Goal: Task Accomplishment & Management: Complete application form

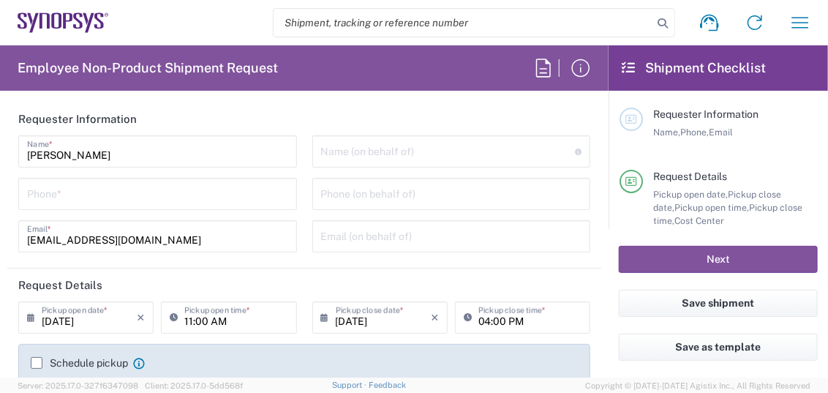
type input "Department"
type input "Delivered at Place"
type input "[GEOGRAPHIC_DATA]"
type input "US01, SG, MSIP2, R&D 510464"
type input "[US_STATE]"
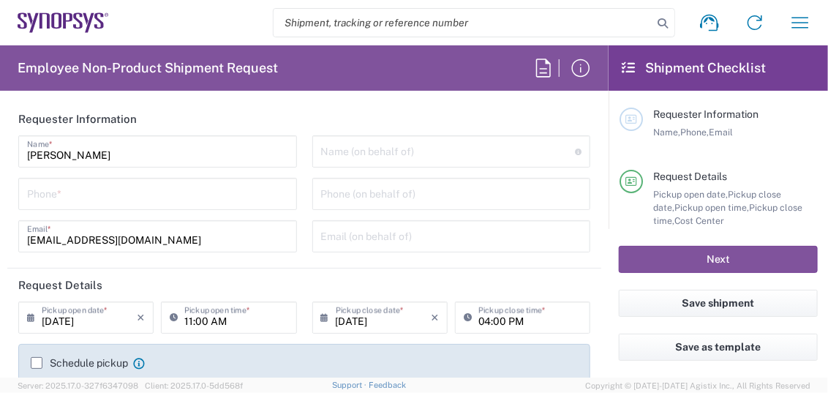
type input "[GEOGRAPHIC_DATA]"
click at [103, 188] on input "tel" at bounding box center [157, 193] width 261 height 26
type input "Hillsboro US03"
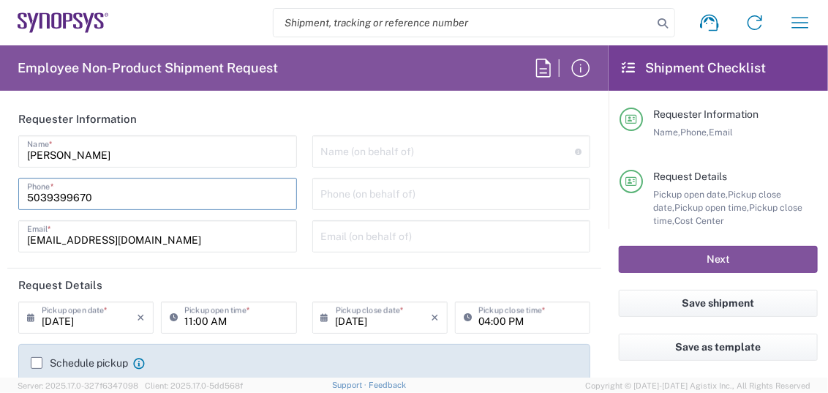
type input "5039399670"
click at [140, 168] on div "[PERSON_NAME] Name * [PHONE_NUMBER] Phone * [EMAIL_ADDRESS][DOMAIN_NAME] Email *" at bounding box center [158, 198] width 294 height 127
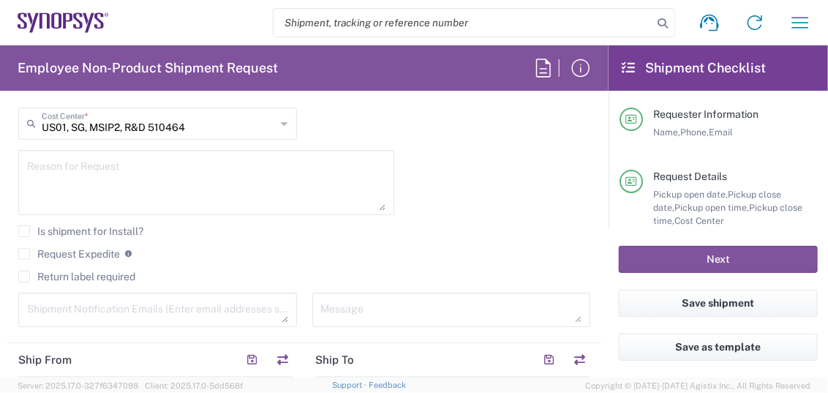
scroll to position [487, 0]
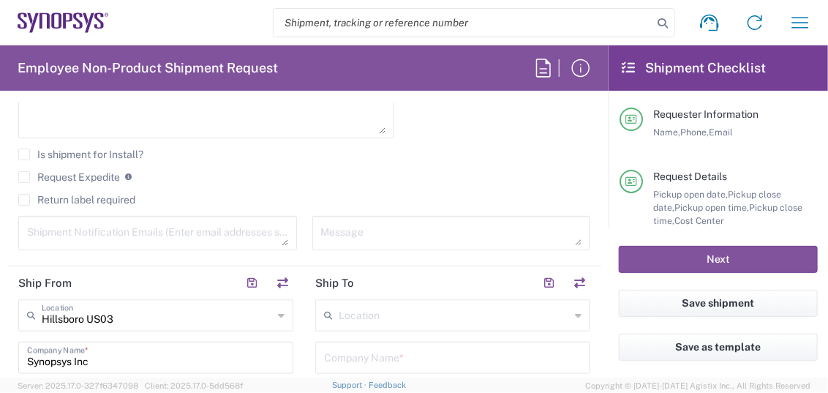
click at [28, 176] on label "Request Expedite" at bounding box center [69, 177] width 102 height 12
click at [24, 177] on input "Request Expedite" at bounding box center [24, 177] width 0 height 0
click at [94, 123] on textarea at bounding box center [206, 106] width 359 height 56
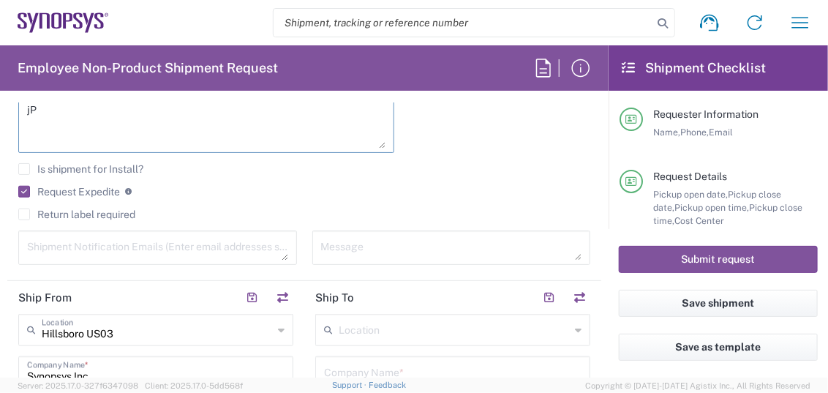
type textarea "j"
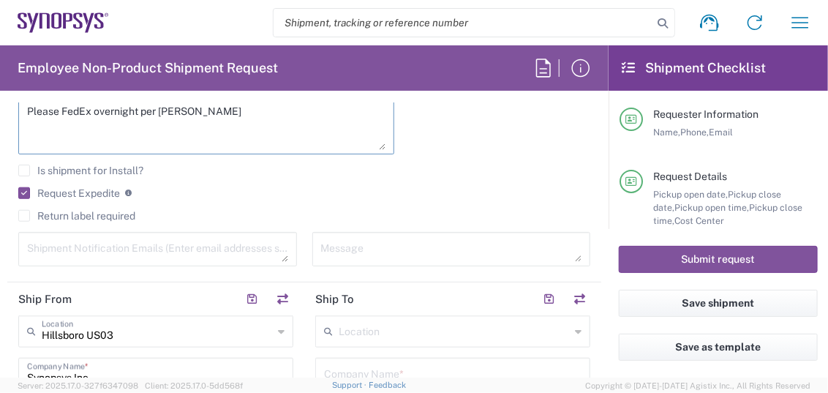
click at [252, 112] on textarea "Please FedEx overnight per [PERSON_NAME]" at bounding box center [206, 122] width 359 height 56
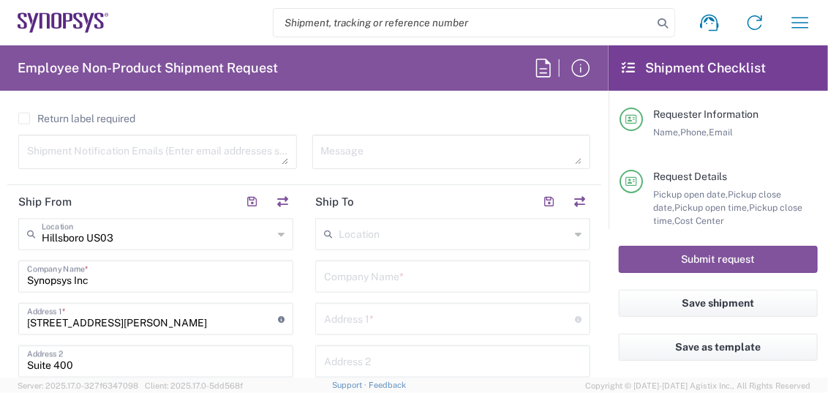
type textarea "Please FedEx overnight per [PERSON_NAME]."
click at [415, 276] on input "text" at bounding box center [453, 276] width 258 height 26
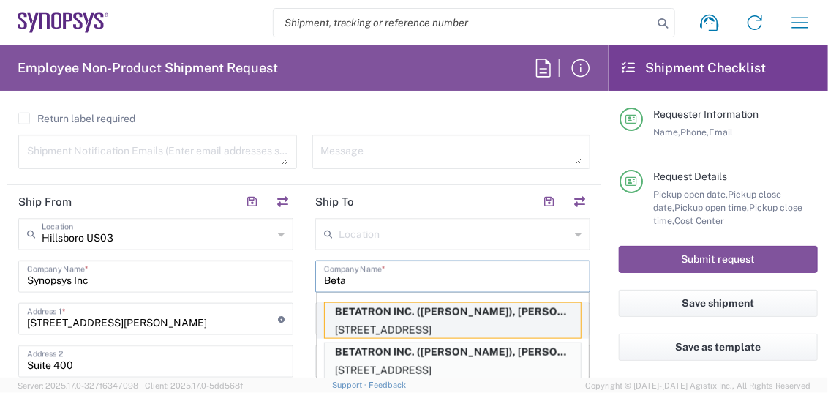
click at [413, 315] on p "BETATRON INC. ([PERSON_NAME]), [PERSON_NAME][EMAIL_ADDRESS][DOMAIN_NAME]" at bounding box center [453, 312] width 256 height 18
type input "BETATRON INC."
type input "[GEOGRAPHIC_DATA]"
type input "[GEOGRAPHIC_DATA][PERSON_NAME]"
type input "[US_STATE]"
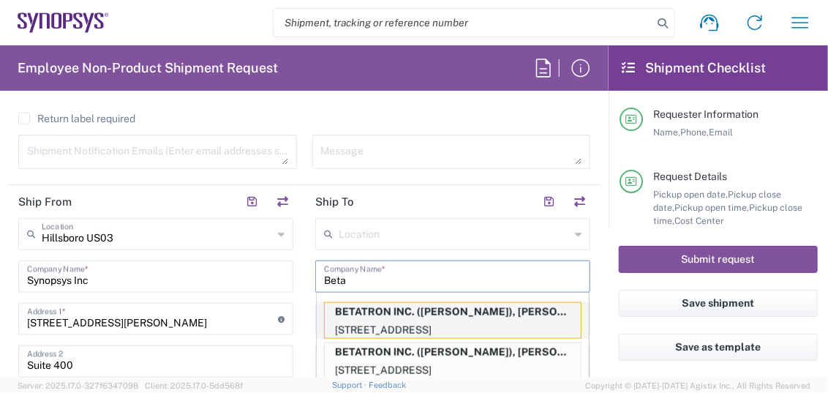
type input "95131"
type input "[PERSON_NAME]"
type input "0000000000"
type input "[PERSON_NAME][EMAIL_ADDRESS][DOMAIN_NAME]"
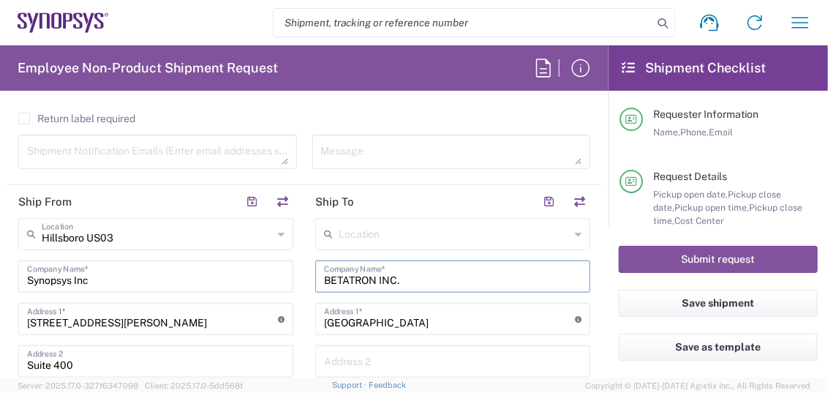
drag, startPoint x: 406, startPoint y: 278, endPoint x: 280, endPoint y: 265, distance: 127.3
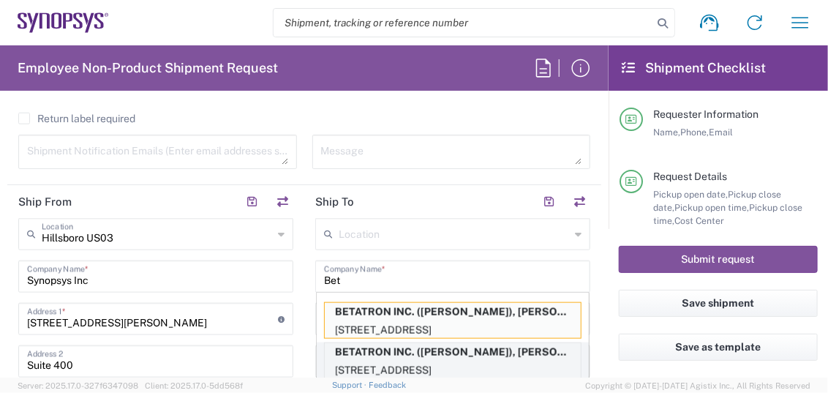
click at [399, 353] on p "BETATRON INC. ([PERSON_NAME]), [PERSON_NAME][EMAIL_ADDRESS][PERSON_NAME][DOMAIN…" at bounding box center [453, 352] width 256 height 18
type input "BETATRON INC."
type input "4088061431"
type input "[PERSON_NAME][EMAIL_ADDRESS][PERSON_NAME][DOMAIN_NAME]"
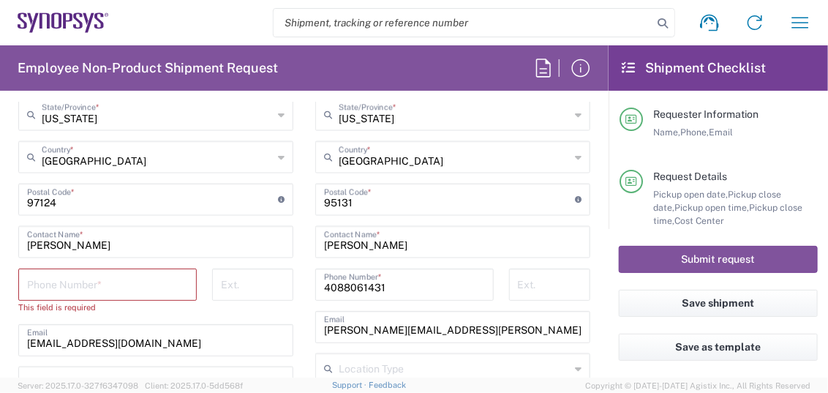
scroll to position [959, 0]
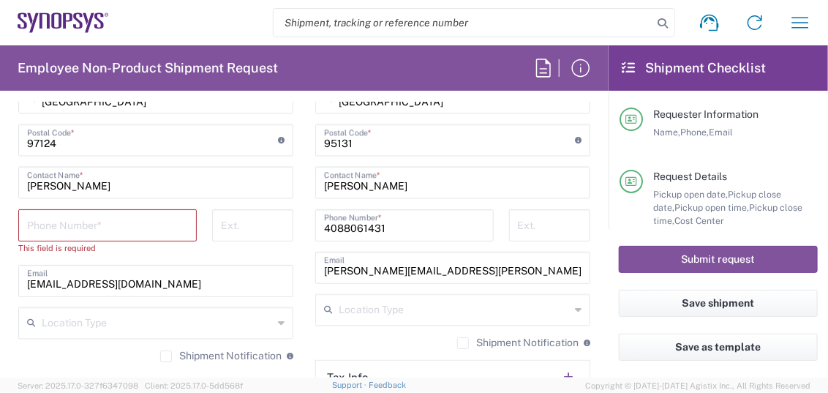
click at [131, 230] on input "tel" at bounding box center [107, 224] width 161 height 26
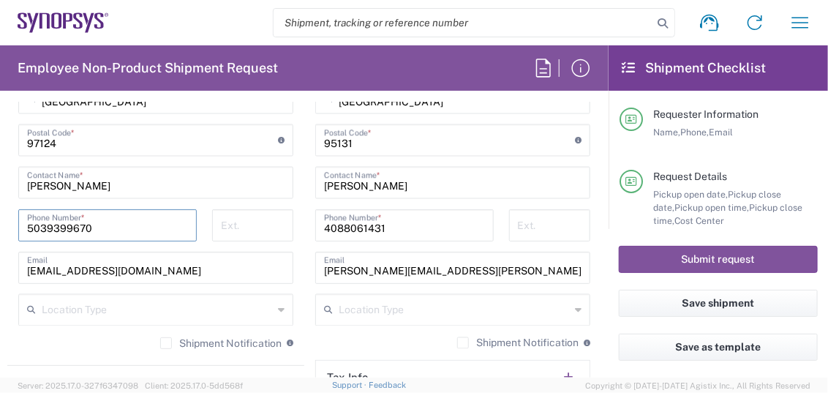
type input "5039399670"
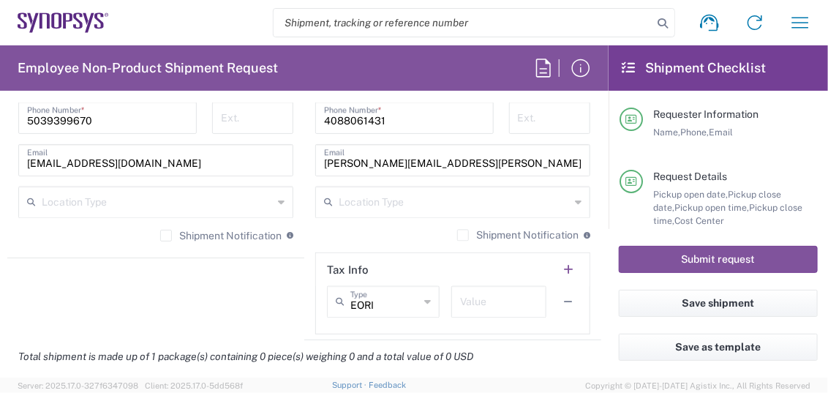
scroll to position [1154, 0]
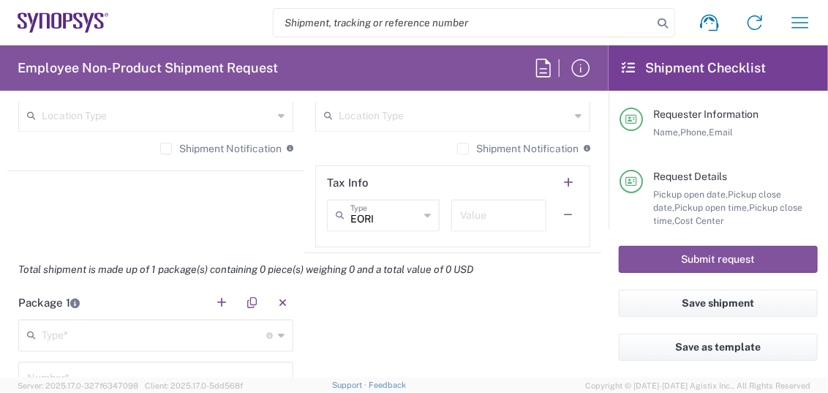
click at [138, 336] on input "text" at bounding box center [154, 334] width 225 height 26
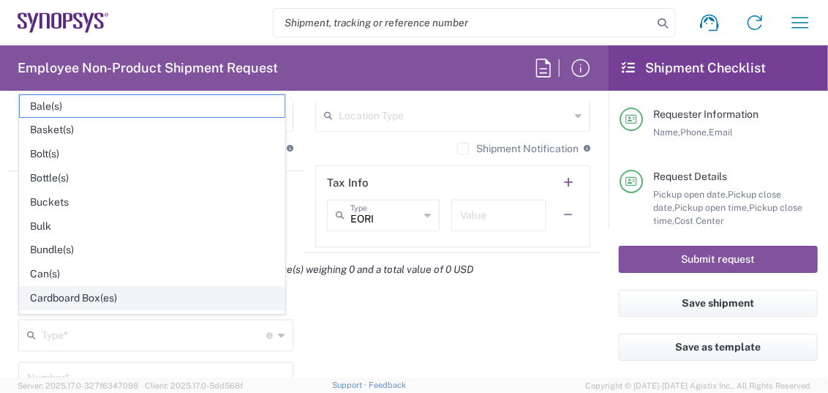
click at [103, 296] on span "Cardboard Box(es)" at bounding box center [152, 298] width 265 height 23
type input "Cardboard Box(es)"
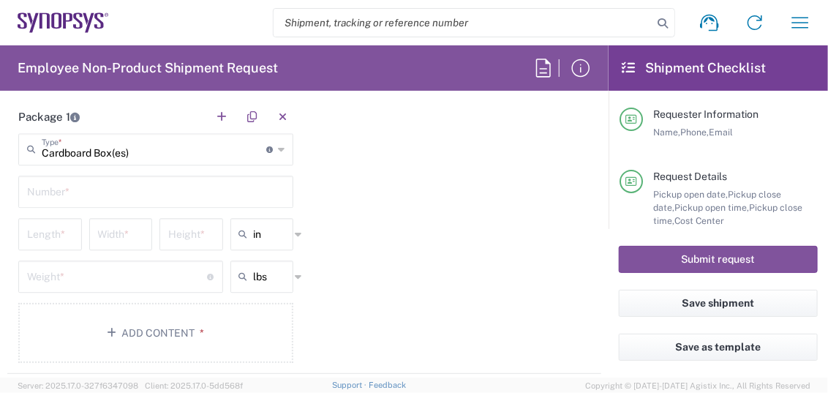
scroll to position [1349, 0]
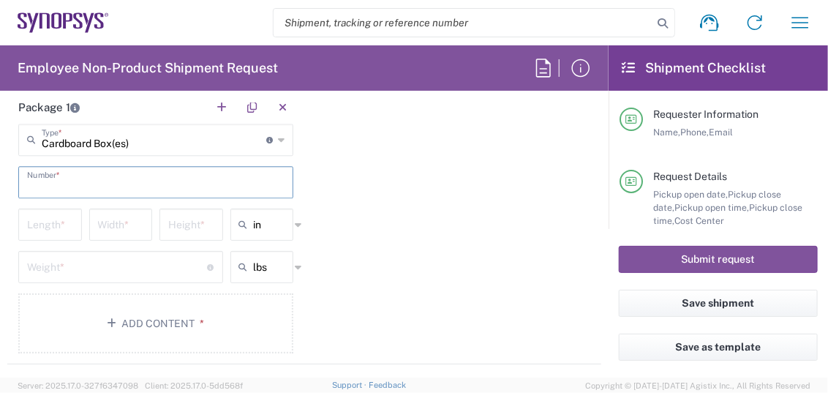
click at [76, 183] on input "text" at bounding box center [156, 181] width 258 height 26
type input "1"
click at [56, 220] on input "number" at bounding box center [50, 224] width 46 height 26
type input "16"
type input "12"
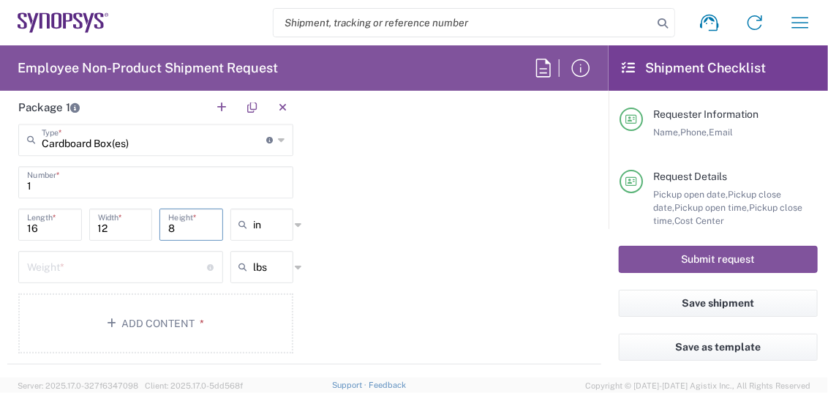
type input "8"
click at [80, 266] on input "number" at bounding box center [117, 266] width 181 height 26
type input "10.5"
click at [171, 329] on button "Add Content *" at bounding box center [155, 323] width 275 height 60
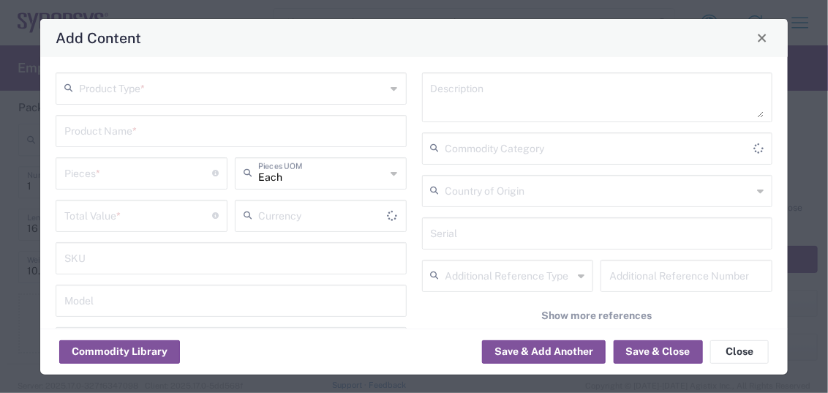
type input "US Dollar"
click at [126, 88] on input "text" at bounding box center [232, 88] width 307 height 26
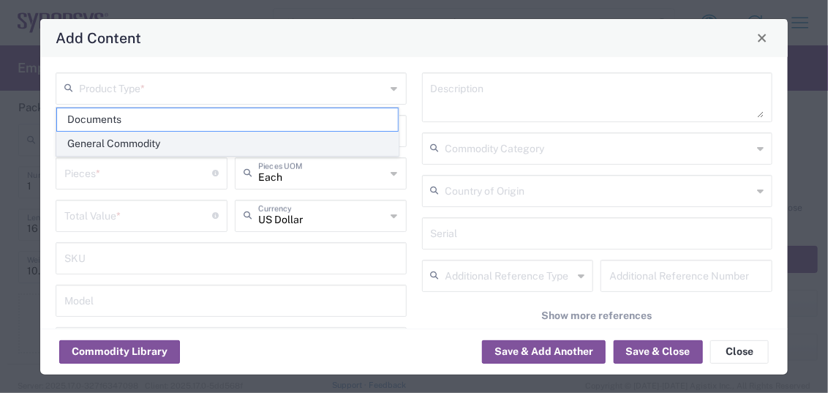
click at [102, 151] on span "General Commodity" at bounding box center [227, 143] width 341 height 23
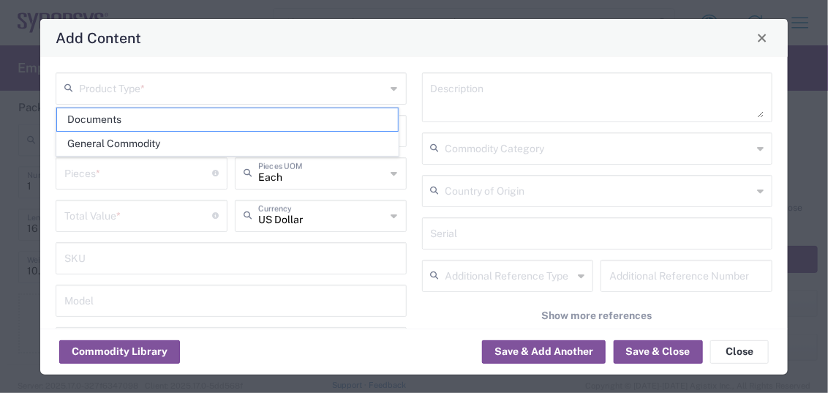
type input "General Commodity"
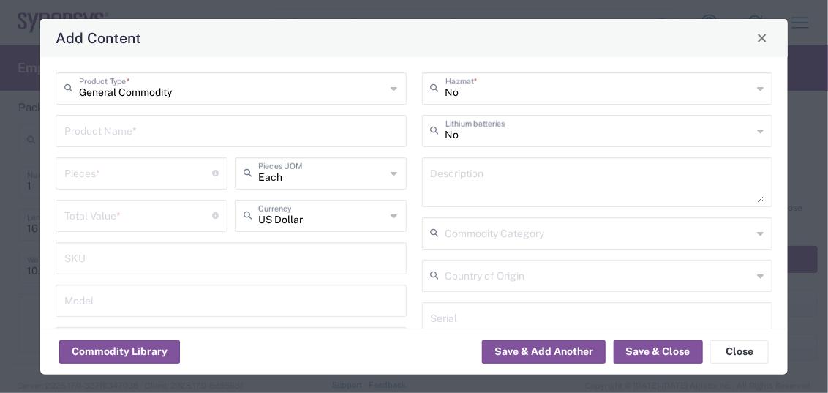
click at [80, 132] on input "text" at bounding box center [231, 130] width 334 height 26
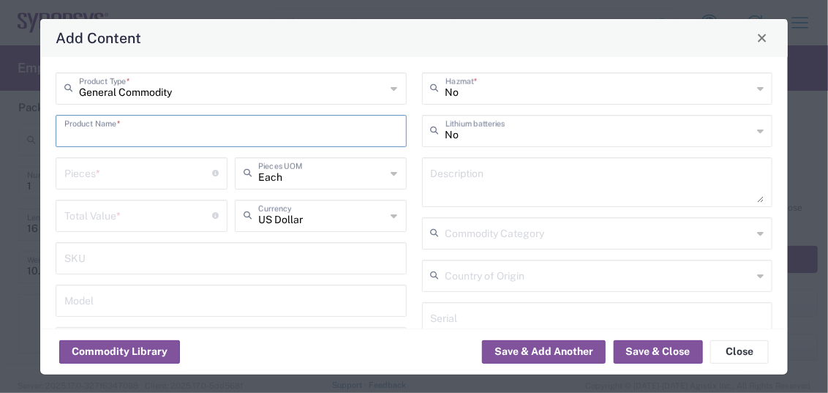
paste input "PCIe6_x8 x573 RC"
drag, startPoint x: 230, startPoint y: 137, endPoint x: -105, endPoint y: 106, distance: 335.8
click at [0, 106] on html "Shipment request Shipment tracking Employee non-product shipment request My shi…" at bounding box center [414, 196] width 828 height 393
type input "PCIe6_x8 x573 [PERSON_NAME] Fab"
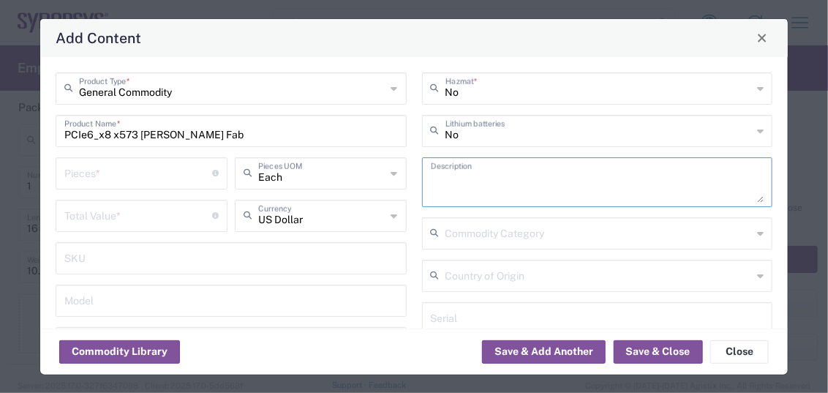
click at [454, 184] on textarea at bounding box center [598, 182] width 334 height 41
paste textarea "PCIe6_x8 x573 [PERSON_NAME] Fab"
type textarea "PCIe6_x8 x573 [PERSON_NAME] Fab"
click at [114, 174] on input "number" at bounding box center [138, 173] width 148 height 26
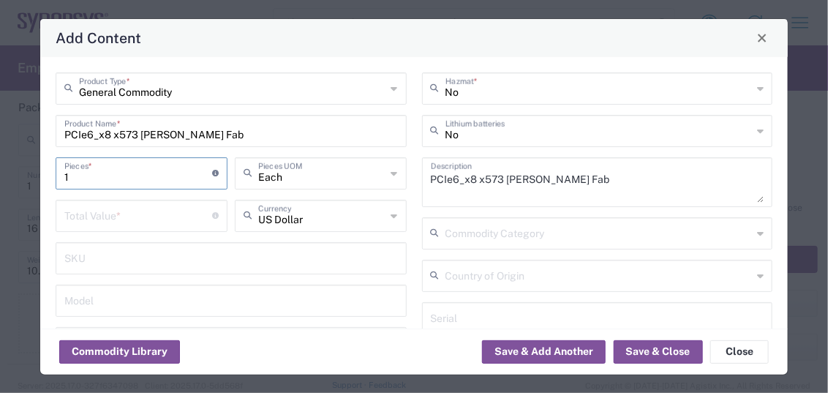
type input "1"
click at [135, 224] on input "number" at bounding box center [138, 215] width 148 height 26
type input "742"
click at [133, 233] on div "742 Total Value * Total value of all the pieces" at bounding box center [141, 221] width 179 height 42
click at [95, 175] on input "1" at bounding box center [138, 173] width 148 height 26
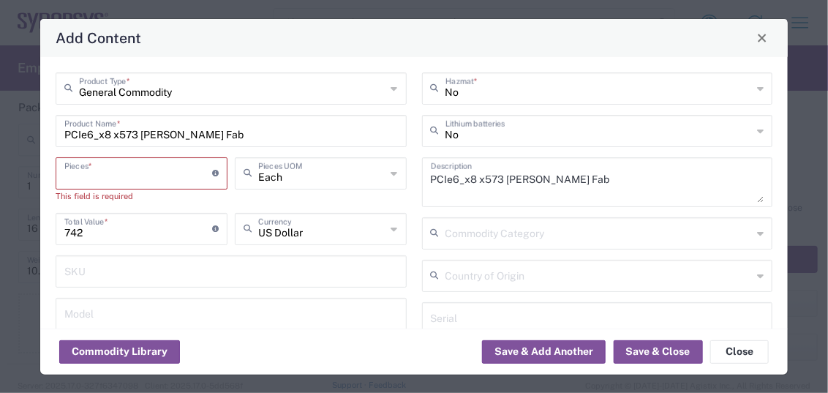
type input "2"
type input "1484"
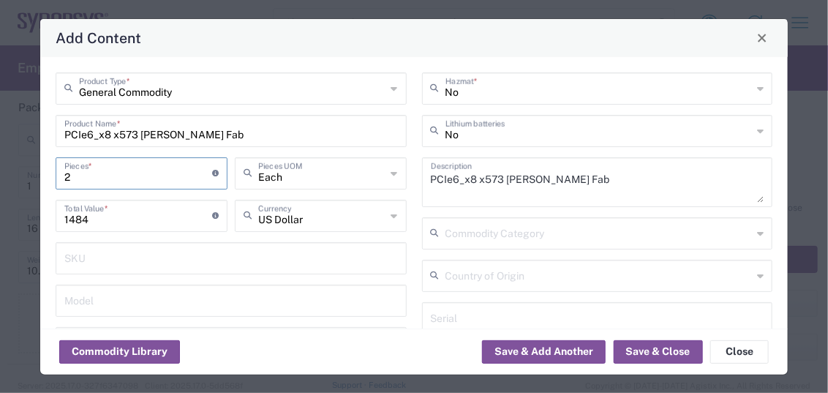
type input "20"
type input "14840"
type input "20"
click at [651, 351] on button "Save & Close" at bounding box center [658, 351] width 89 height 23
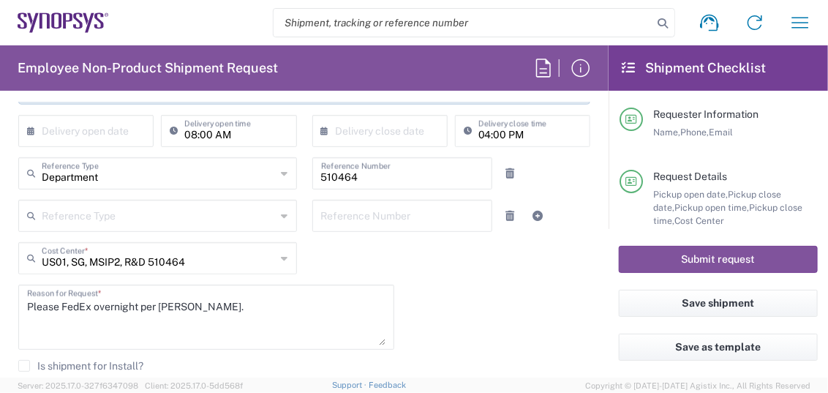
scroll to position [374, 0]
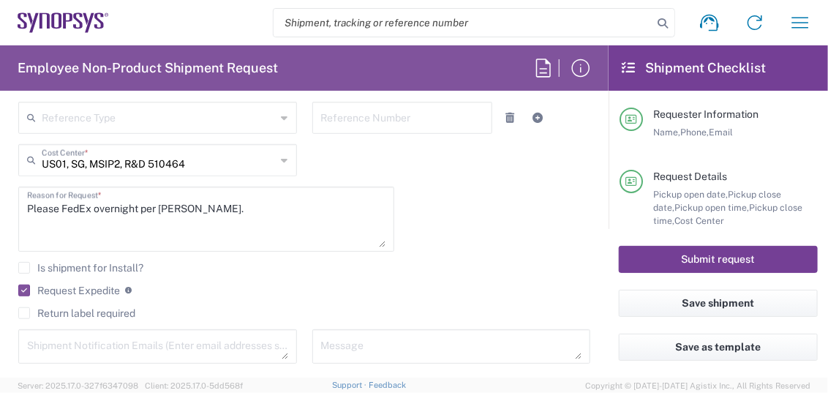
click at [666, 257] on button "Submit request" at bounding box center [718, 259] width 199 height 27
